Goal: Check status: Check status

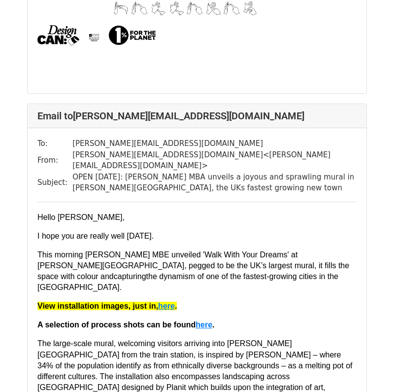
scroll to position [715, 0]
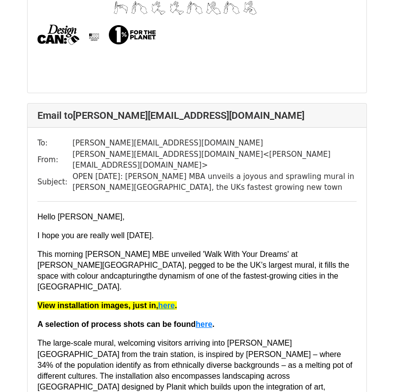
click at [171, 338] on span "The large-scale mural, welcoming visitors arriving into Milton Keynes from the …" at bounding box center [195, 374] width 317 height 73
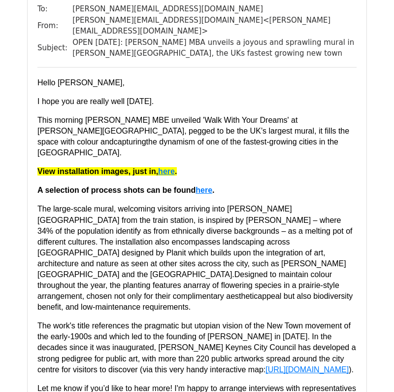
scroll to position [850, 0]
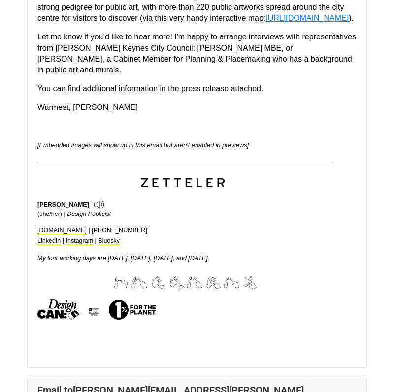
scroll to position [3597, 0]
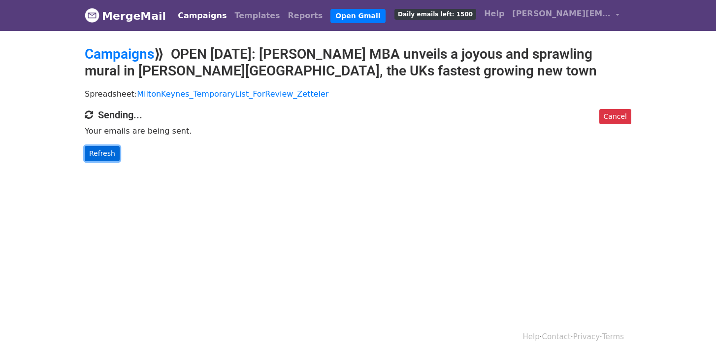
click at [98, 149] on link "Refresh" at bounding box center [102, 153] width 35 height 15
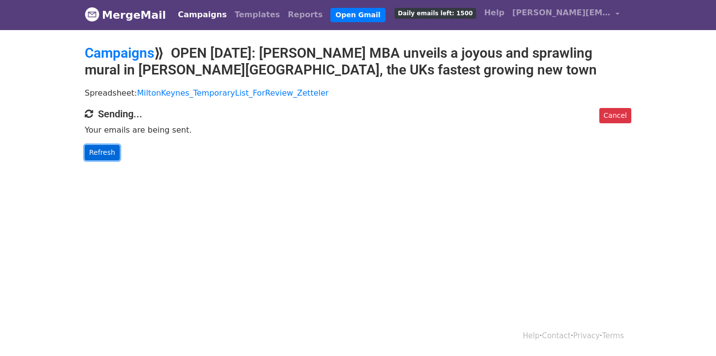
click at [111, 155] on link "Refresh" at bounding box center [102, 152] width 35 height 15
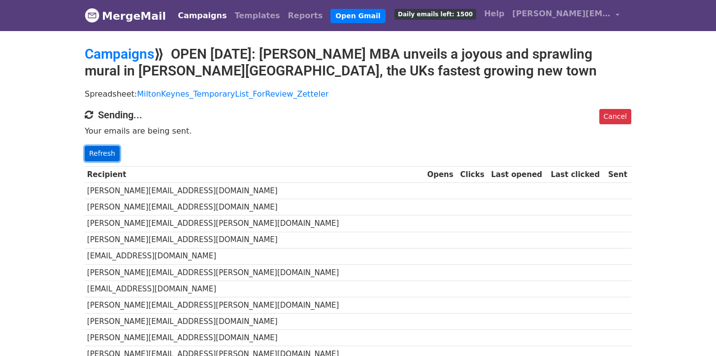
click at [98, 156] on link "Refresh" at bounding box center [102, 153] width 35 height 15
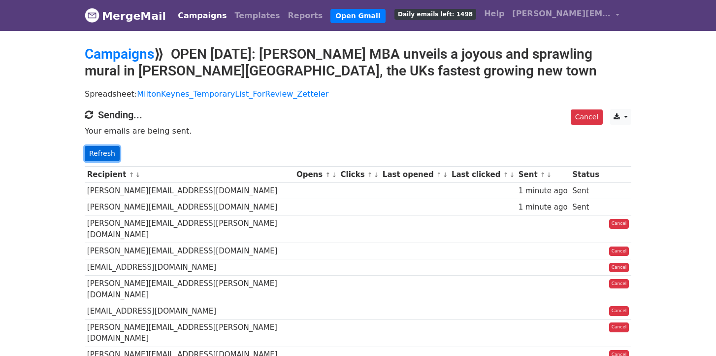
click at [103, 153] on link "Refresh" at bounding box center [102, 153] width 35 height 15
click at [103, 154] on link "Refresh" at bounding box center [102, 153] width 35 height 15
click at [96, 150] on link "Refresh" at bounding box center [102, 153] width 35 height 15
click at [104, 151] on link "Refresh" at bounding box center [102, 153] width 35 height 15
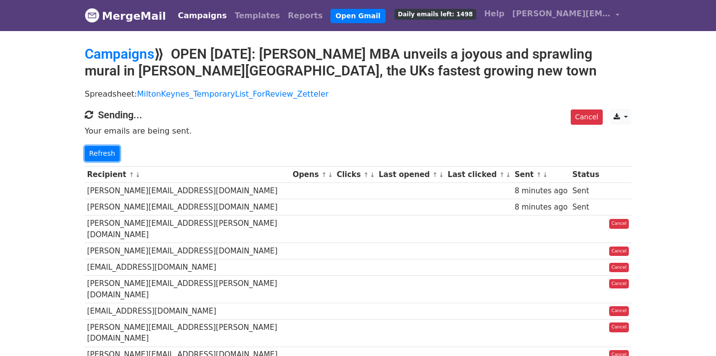
click at [104, 151] on link "Refresh" at bounding box center [102, 153] width 35 height 15
click at [92, 154] on link "Refresh" at bounding box center [102, 153] width 35 height 15
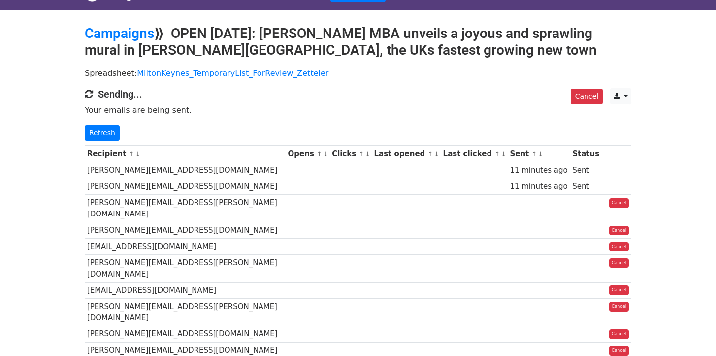
scroll to position [23, 0]
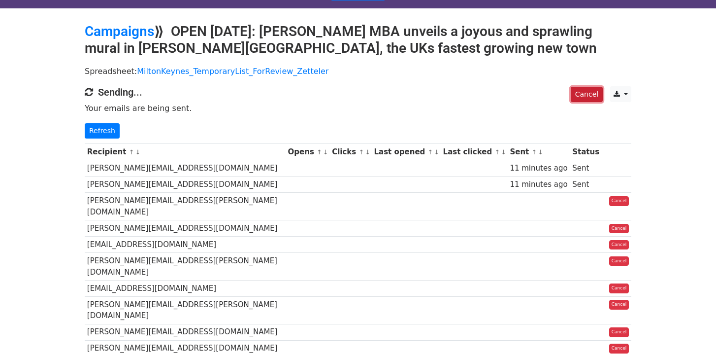
click at [594, 92] on link "Cancel" at bounding box center [587, 94] width 32 height 15
click at [588, 93] on link "Cancel" at bounding box center [587, 94] width 32 height 15
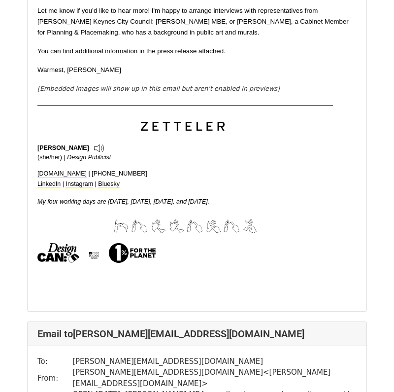
scroll to position [455, 0]
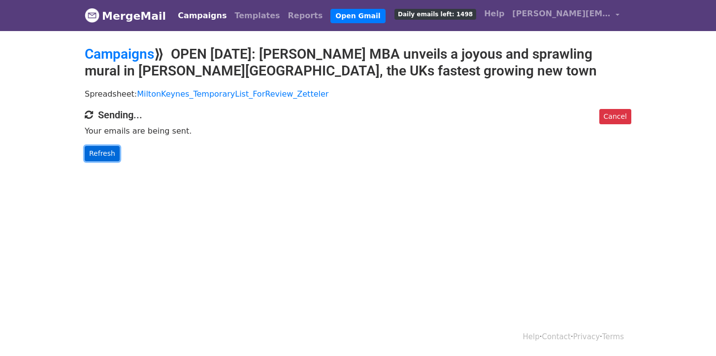
click at [97, 153] on link "Refresh" at bounding box center [102, 153] width 35 height 15
click at [95, 151] on link "Refresh" at bounding box center [102, 153] width 35 height 15
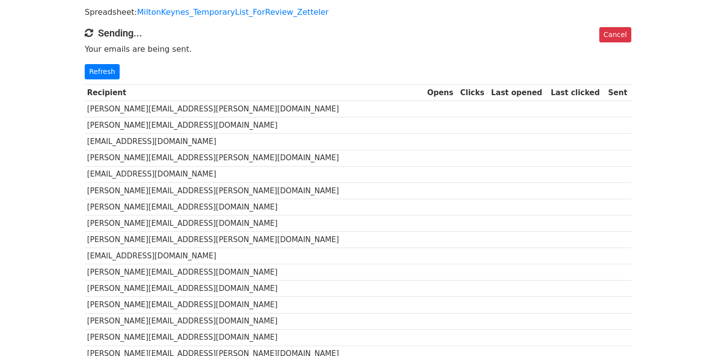
scroll to position [80, 0]
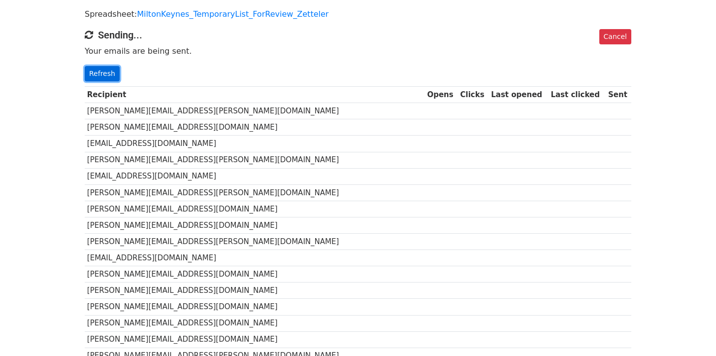
click at [109, 67] on link "Refresh" at bounding box center [102, 73] width 35 height 15
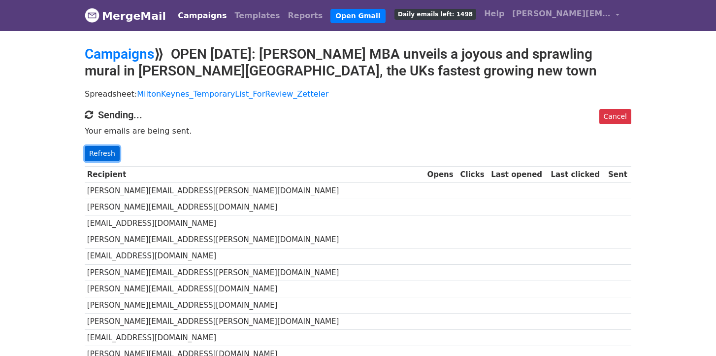
click at [117, 155] on link "Refresh" at bounding box center [102, 153] width 35 height 15
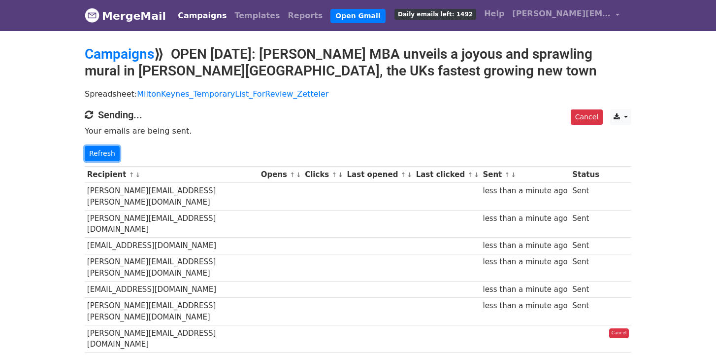
click at [117, 155] on link "Refresh" at bounding box center [102, 153] width 35 height 15
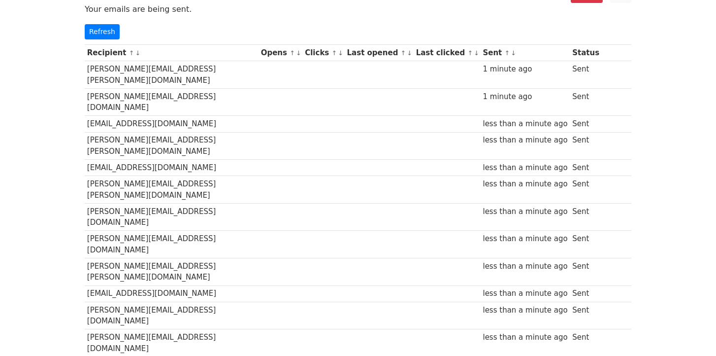
scroll to position [120, 0]
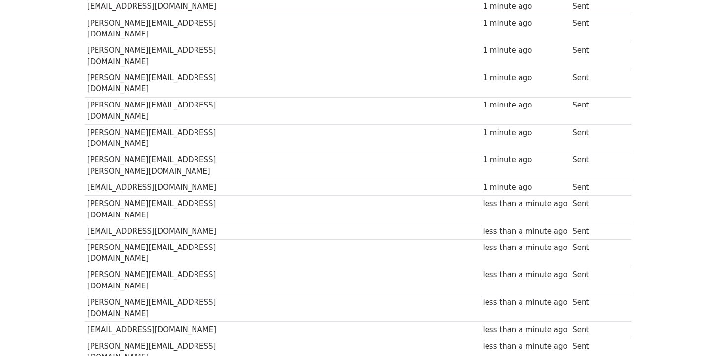
scroll to position [407, 0]
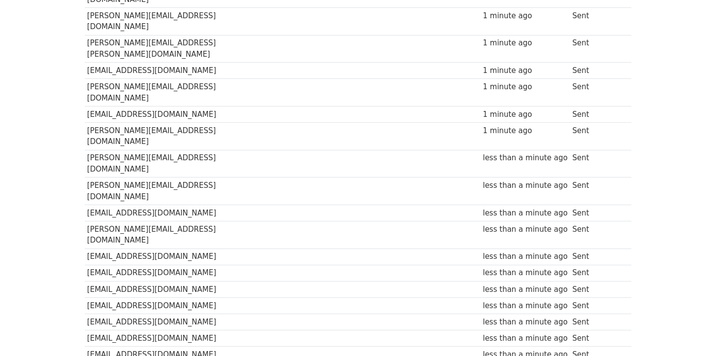
scroll to position [523, 0]
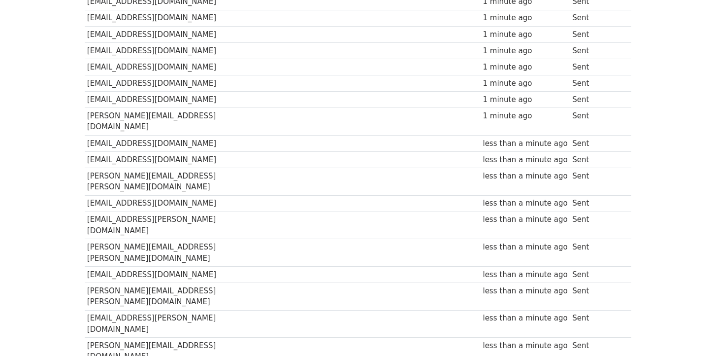
scroll to position [779, 0]
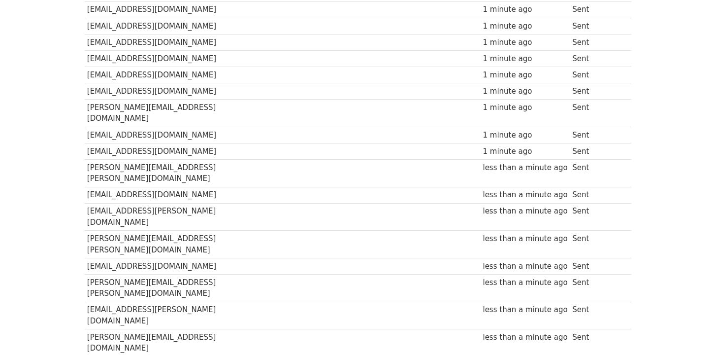
scroll to position [849, 0]
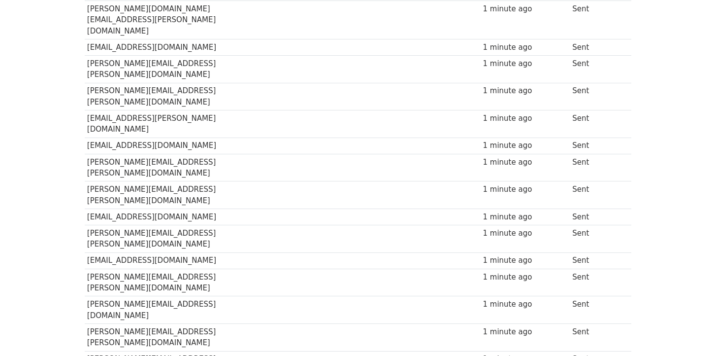
scroll to position [1151, 0]
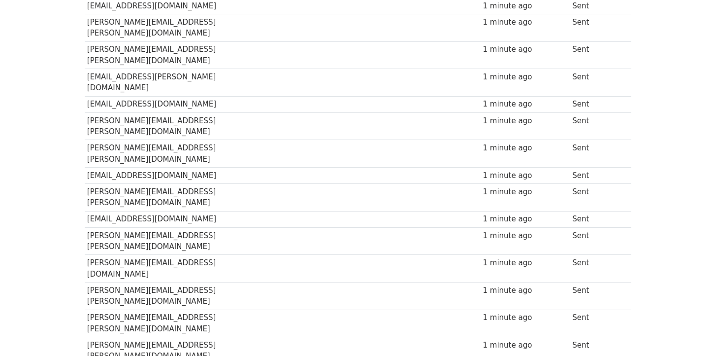
scroll to position [1184, 0]
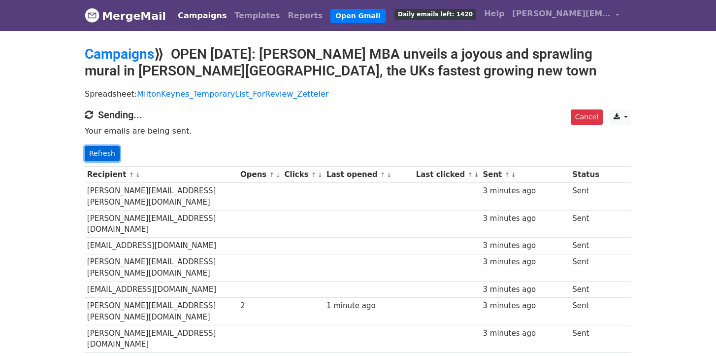
click at [102, 151] on link "Refresh" at bounding box center [102, 153] width 35 height 15
click at [102, 150] on link "Refresh" at bounding box center [102, 153] width 35 height 15
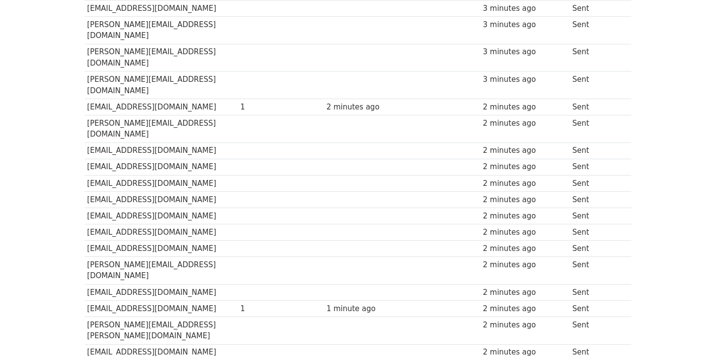
scroll to position [828, 0]
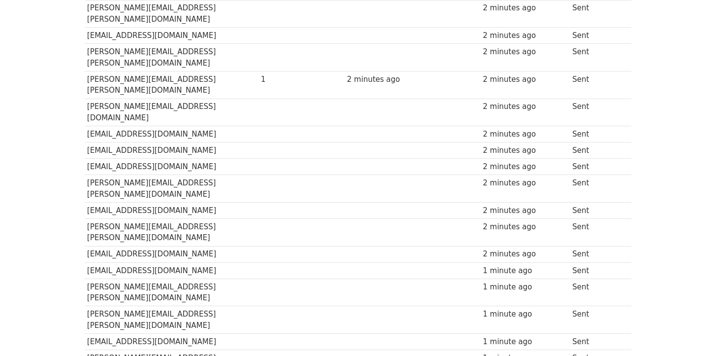
scroll to position [1958, 0]
